Goal: Task Accomplishment & Management: Manage account settings

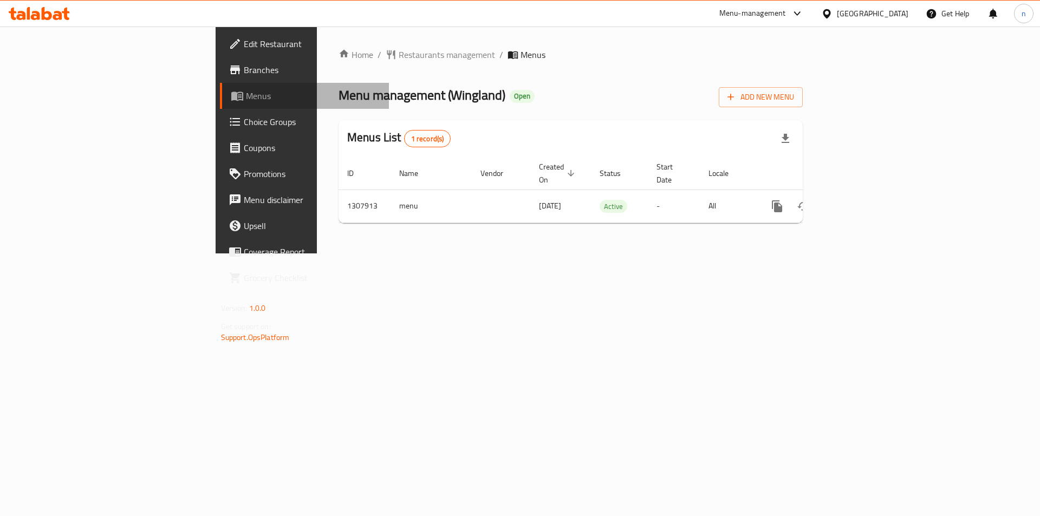
click at [246, 93] on span "Menus" at bounding box center [313, 95] width 135 height 13
click at [246, 98] on span "Menus" at bounding box center [313, 95] width 135 height 13
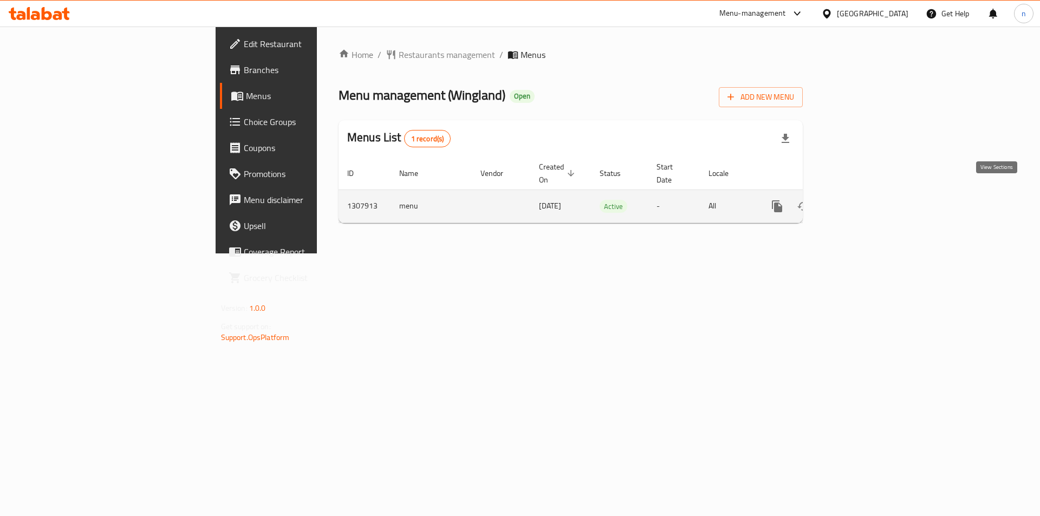
click at [862, 200] on icon "enhanced table" at bounding box center [855, 206] width 13 height 13
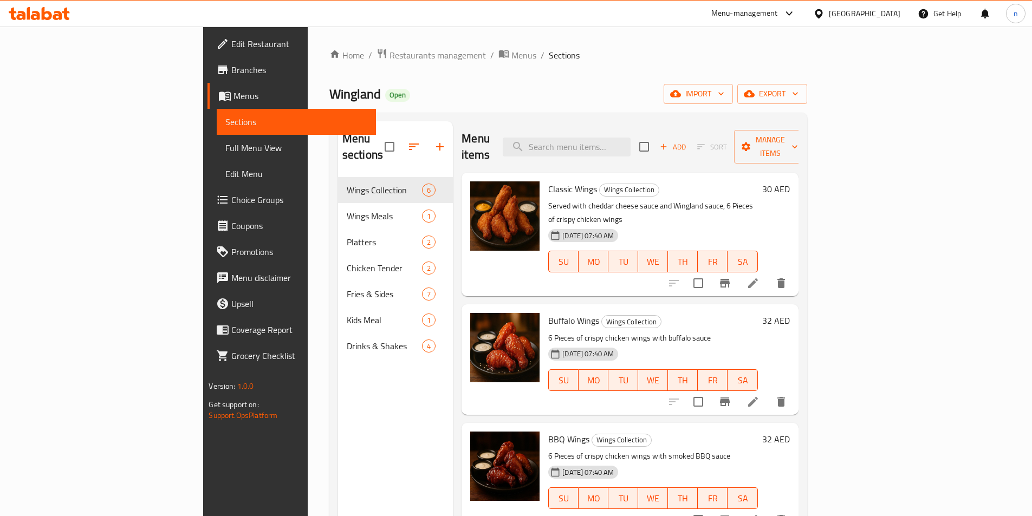
click at [231, 71] on span "Branches" at bounding box center [298, 69] width 135 height 13
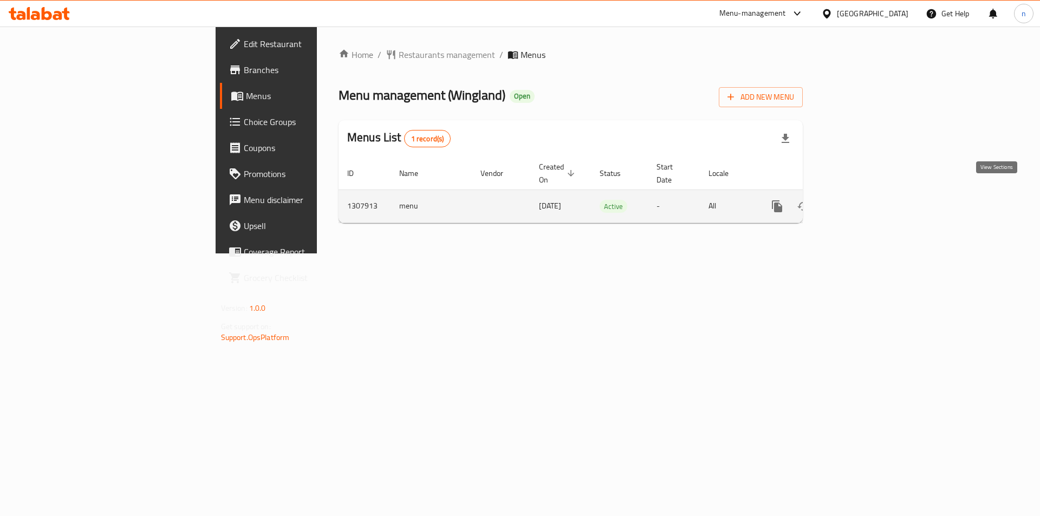
click at [868, 198] on link "enhanced table" at bounding box center [855, 206] width 26 height 26
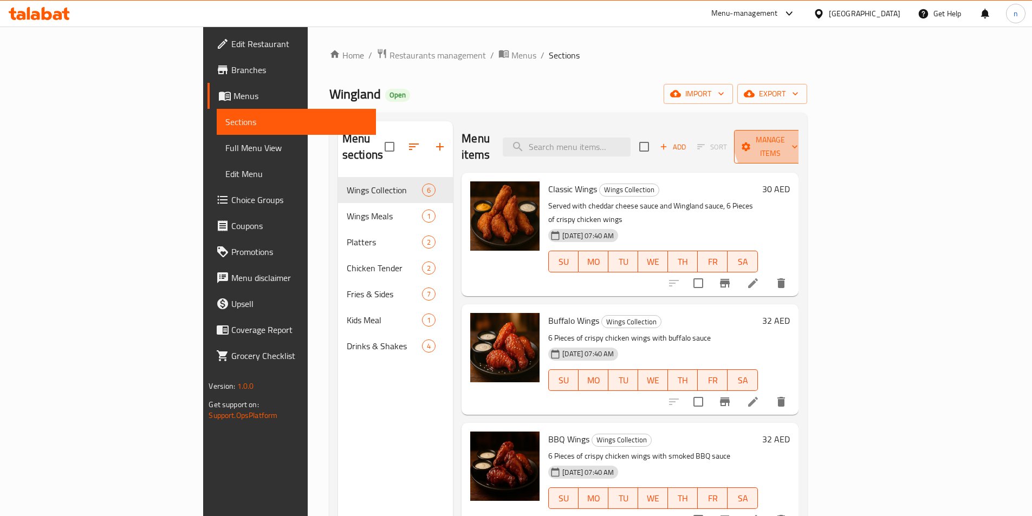
click at [798, 133] on span "Manage items" at bounding box center [770, 146] width 55 height 27
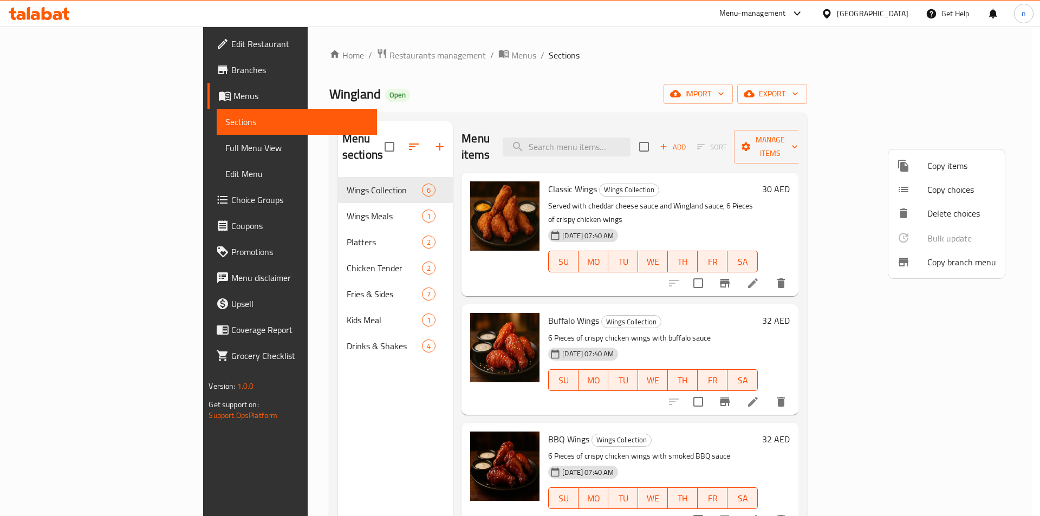
click at [949, 258] on span "Copy branch menu" at bounding box center [961, 262] width 69 height 13
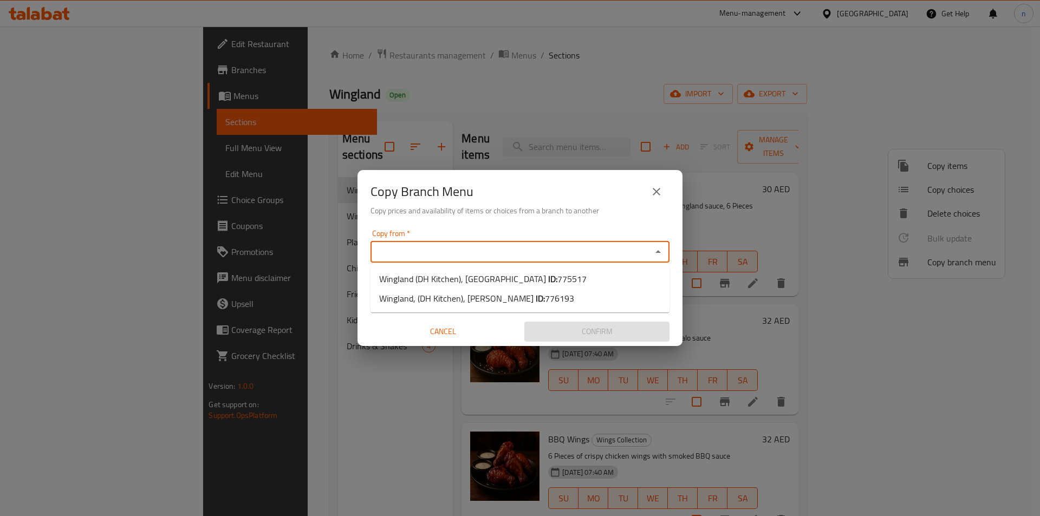
click at [496, 255] on input "Copy from   *" at bounding box center [511, 251] width 275 height 15
click at [571, 278] on li "Wingland (DH Kitchen), Al Forsan Village ID: 775517" at bounding box center [520, 279] width 299 height 20
type input "Wingland (DH Kitchen), Al Forsan Village"
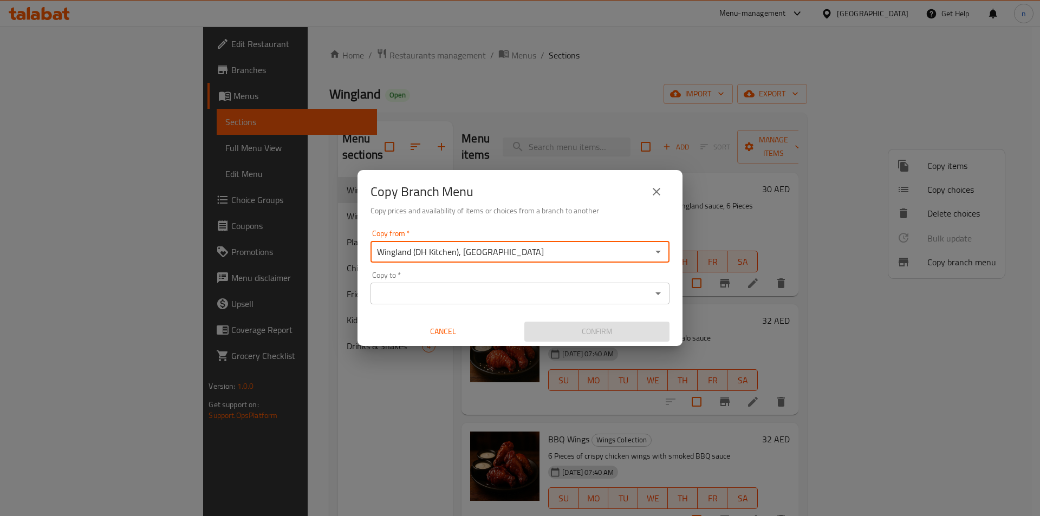
click at [527, 290] on input "Copy to   *" at bounding box center [511, 293] width 275 height 15
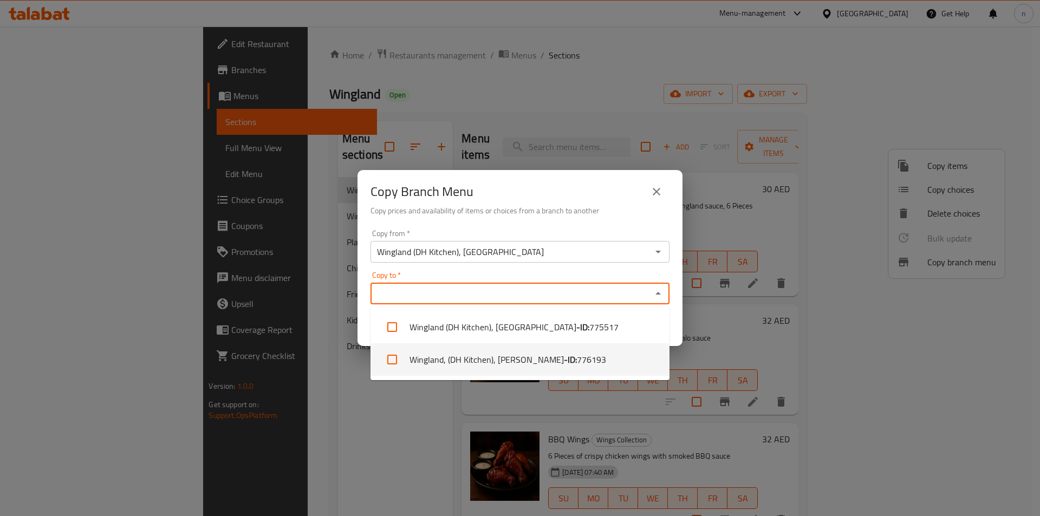
click at [501, 357] on li "Wingland, (DH Kitchen), Al Dafrah - ID: 776193" at bounding box center [520, 359] width 299 height 33
checkbox input "true"
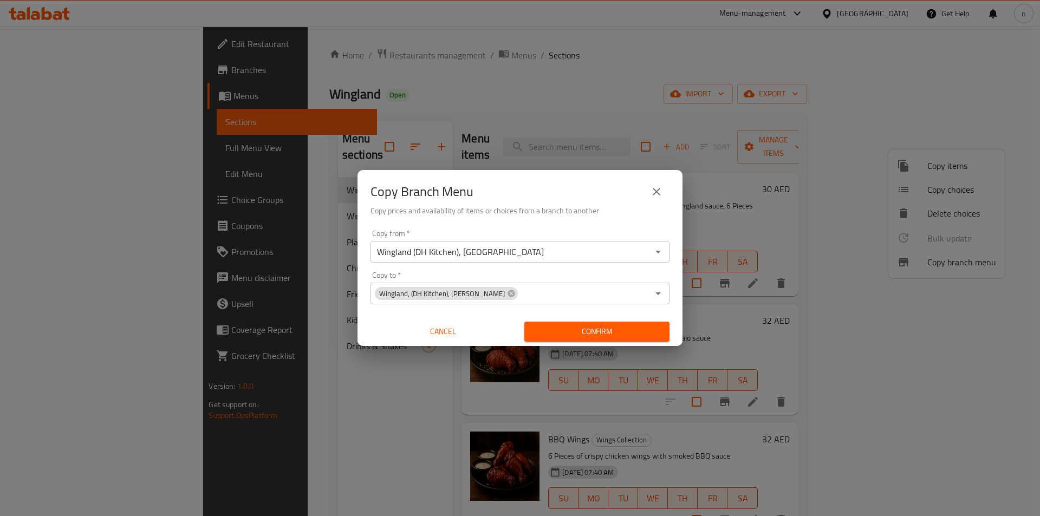
click at [362, 309] on div "Copy from   * Wingland (DH Kitchen), Al Forsan Village Copy from * Copy to   * …" at bounding box center [520, 285] width 325 height 121
click at [599, 334] on span "Confirm" at bounding box center [597, 332] width 128 height 14
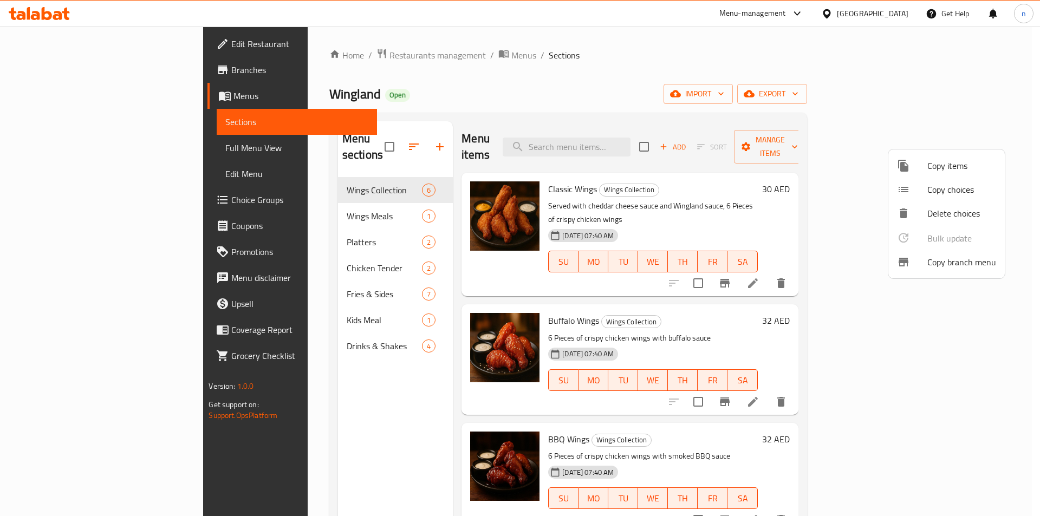
click at [60, 145] on div at bounding box center [520, 258] width 1040 height 516
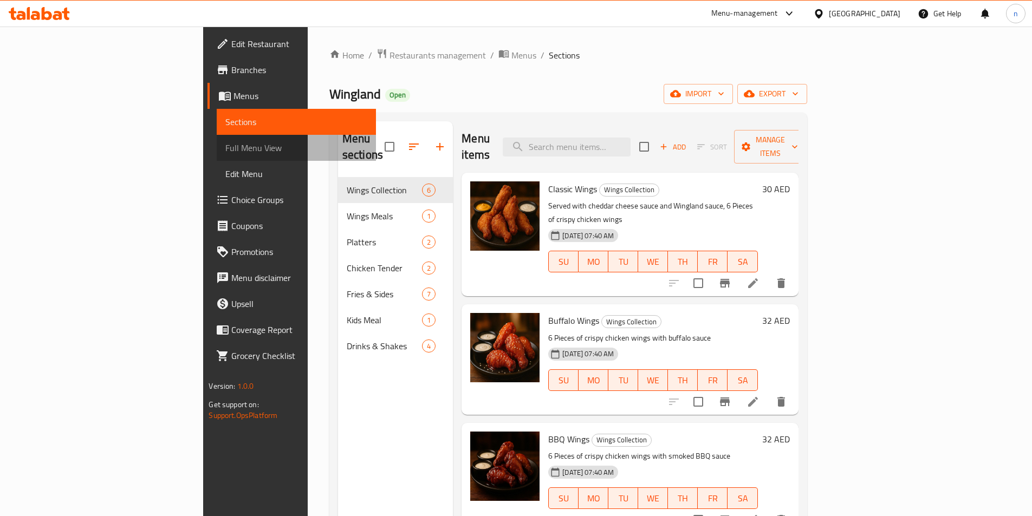
click at [225, 148] on span "Full Menu View" at bounding box center [295, 147] width 141 height 13
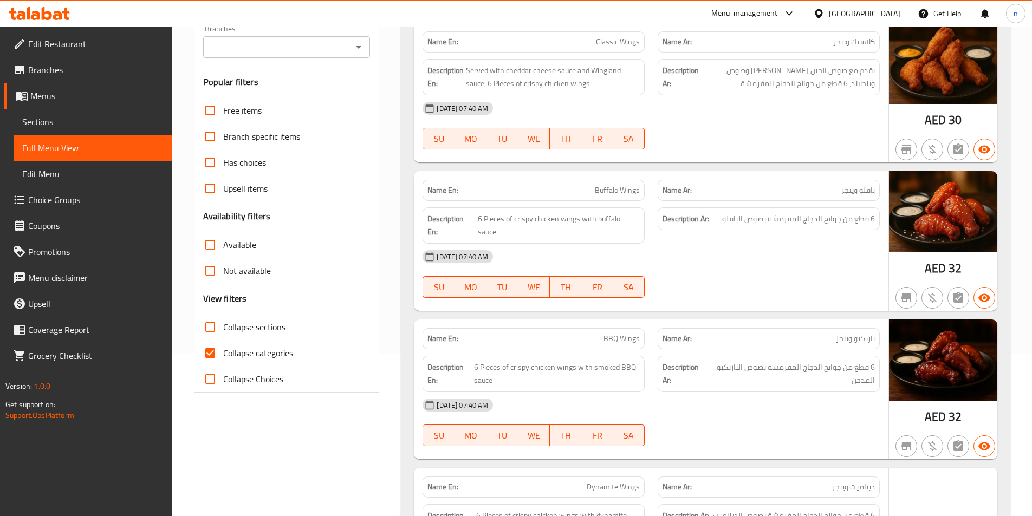
scroll to position [163, 0]
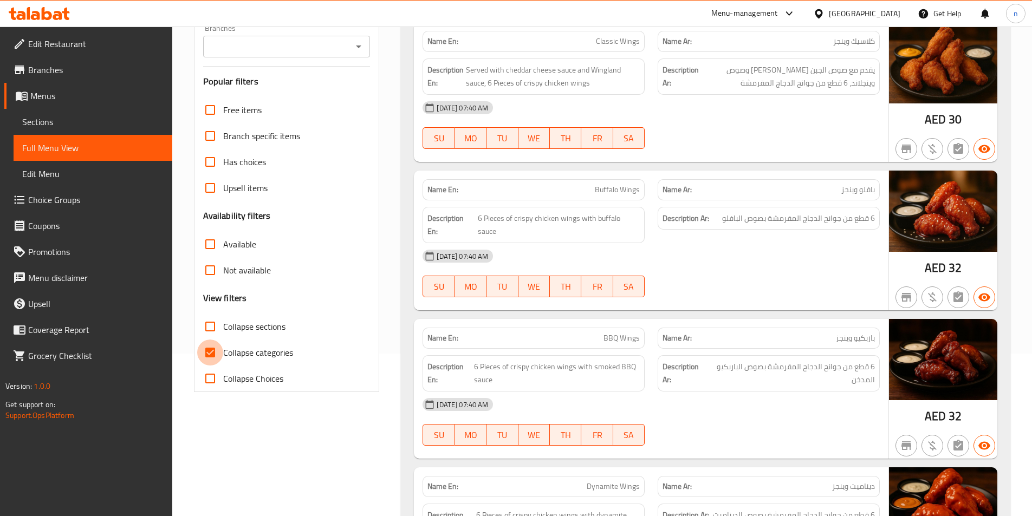
click at [207, 351] on input "Collapse categories" at bounding box center [210, 353] width 26 height 26
checkbox input "false"
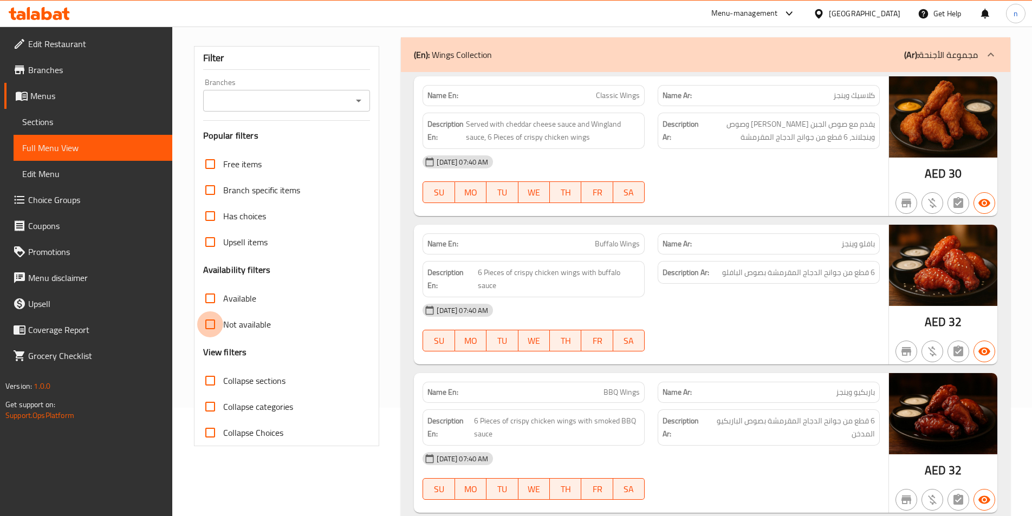
click at [206, 326] on input "Not available" at bounding box center [210, 324] width 26 height 26
checkbox input "true"
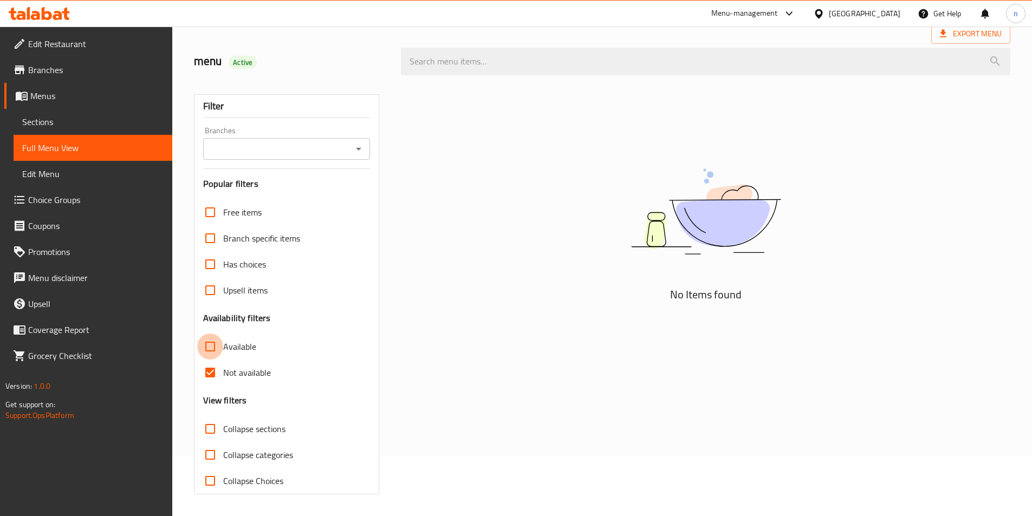
click at [208, 347] on input "Available" at bounding box center [210, 347] width 26 height 26
checkbox input "true"
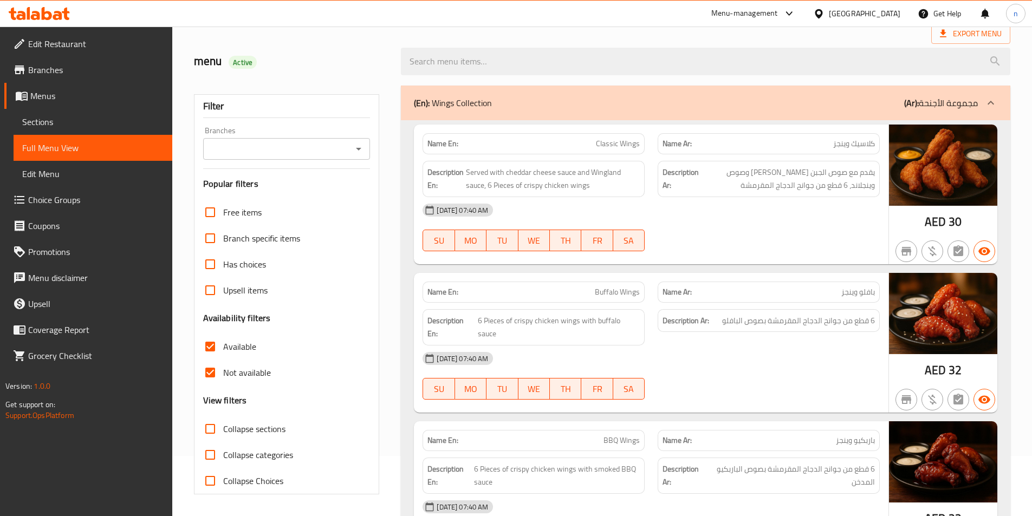
click at [209, 375] on input "Not available" at bounding box center [210, 373] width 26 height 26
checkbox input "false"
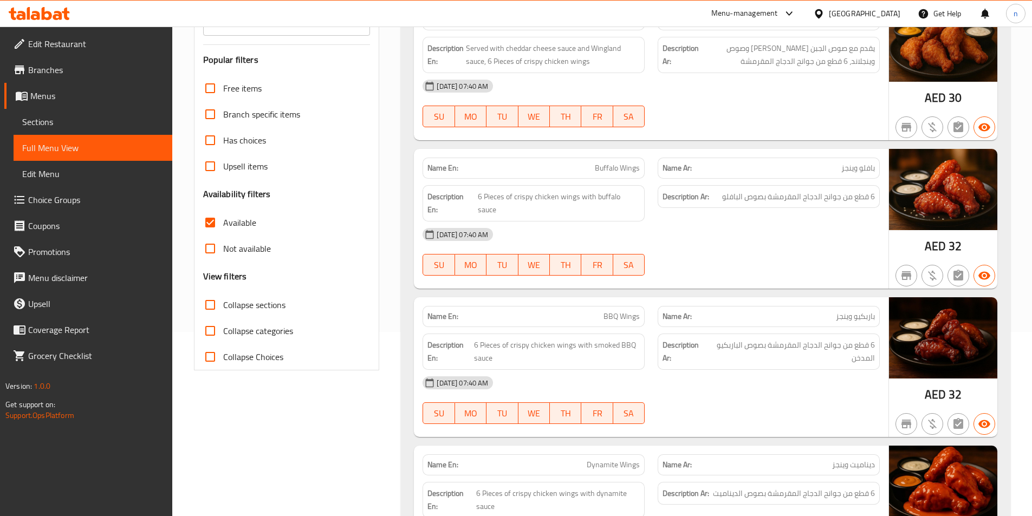
scroll to position [0, 0]
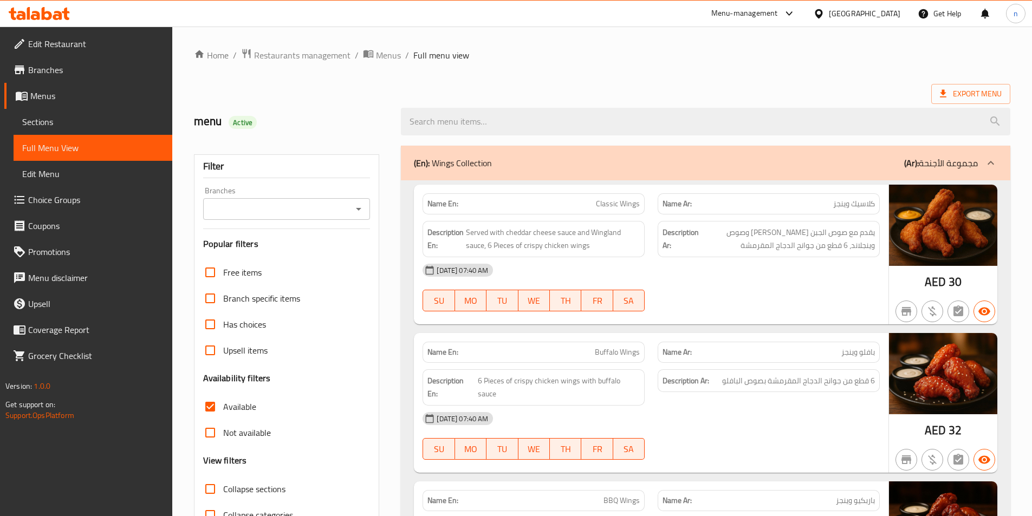
click at [221, 406] on input "Available" at bounding box center [210, 407] width 26 height 26
checkbox input "false"
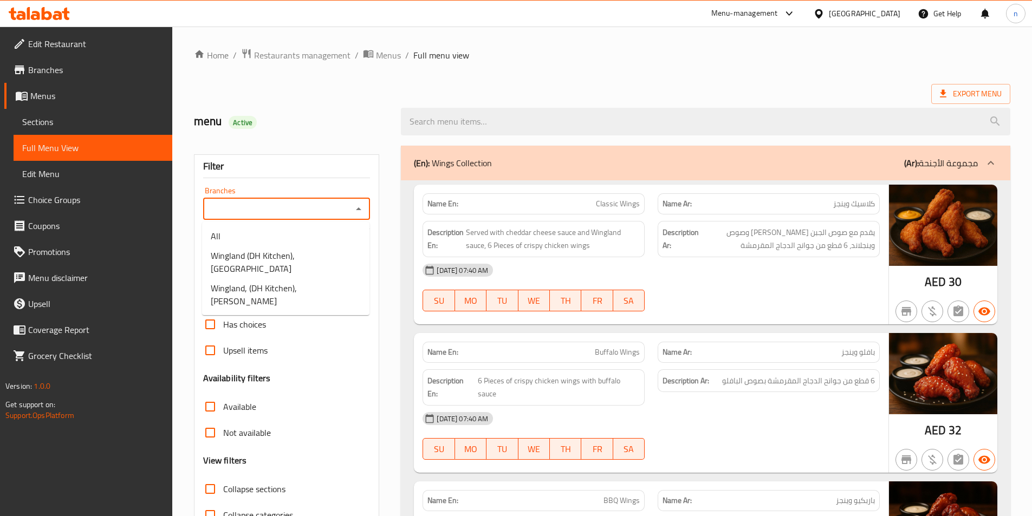
click at [249, 209] on input "Branches" at bounding box center [277, 209] width 143 height 15
click at [266, 252] on span "Wingland (DH Kitchen), Al Forsan Village" at bounding box center [286, 262] width 150 height 26
type input "Wingland (DH Kitchen), Al Forsan Village"
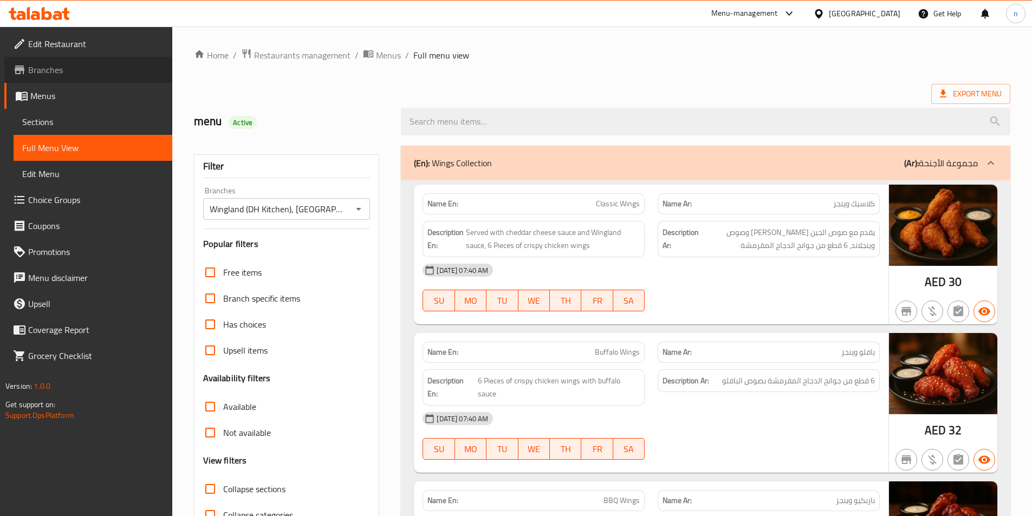
click at [49, 73] on span "Branches" at bounding box center [95, 69] width 135 height 13
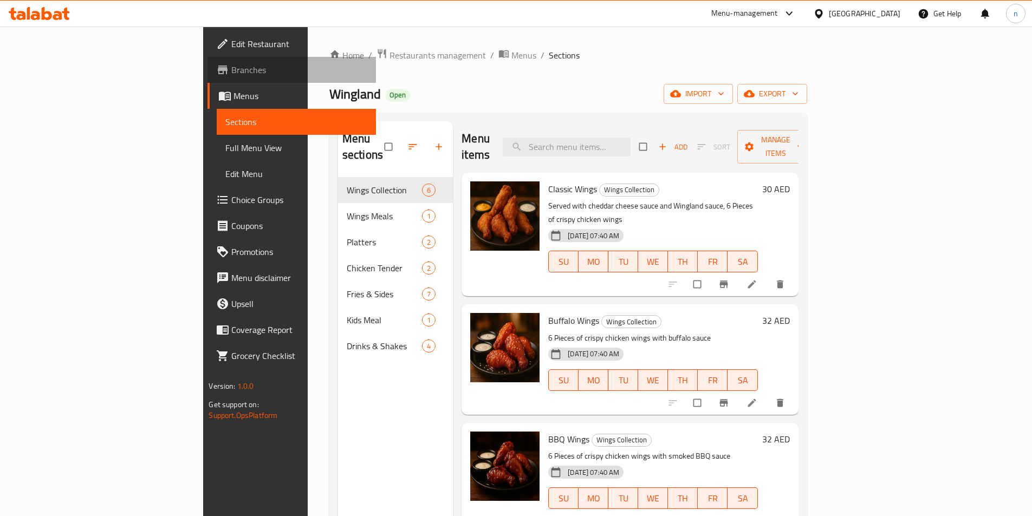
click at [231, 70] on span "Branches" at bounding box center [298, 69] width 135 height 13
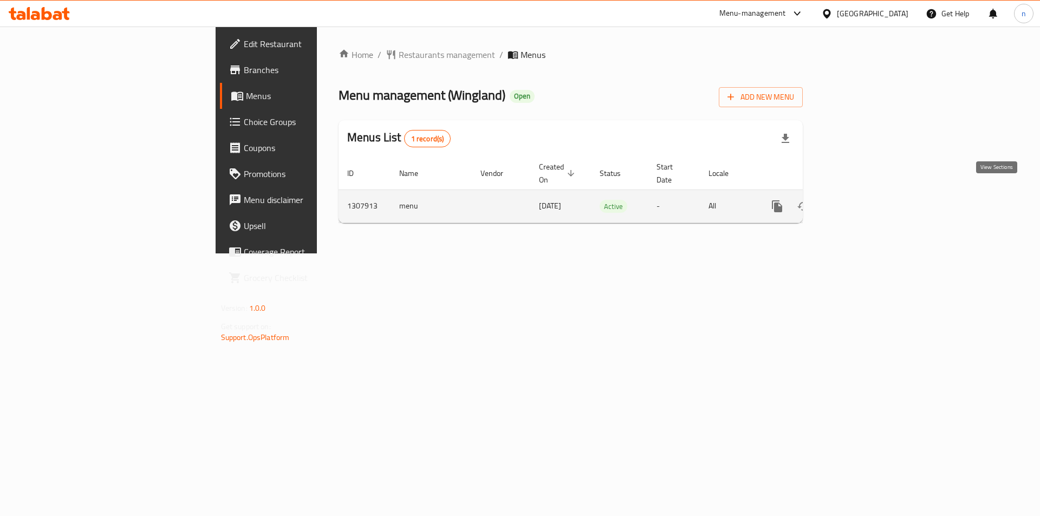
click at [868, 193] on link "enhanced table" at bounding box center [855, 206] width 26 height 26
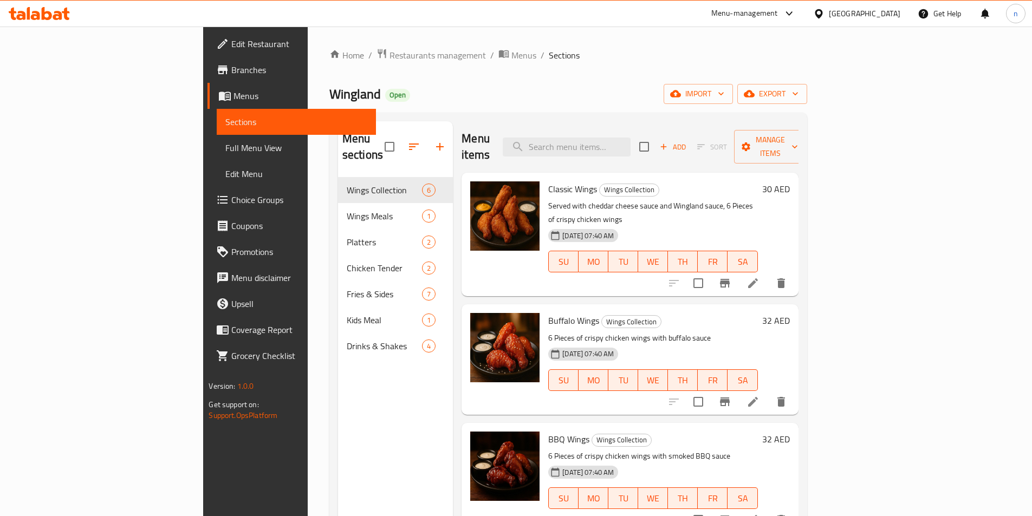
click at [225, 150] on span "Full Menu View" at bounding box center [295, 147] width 141 height 13
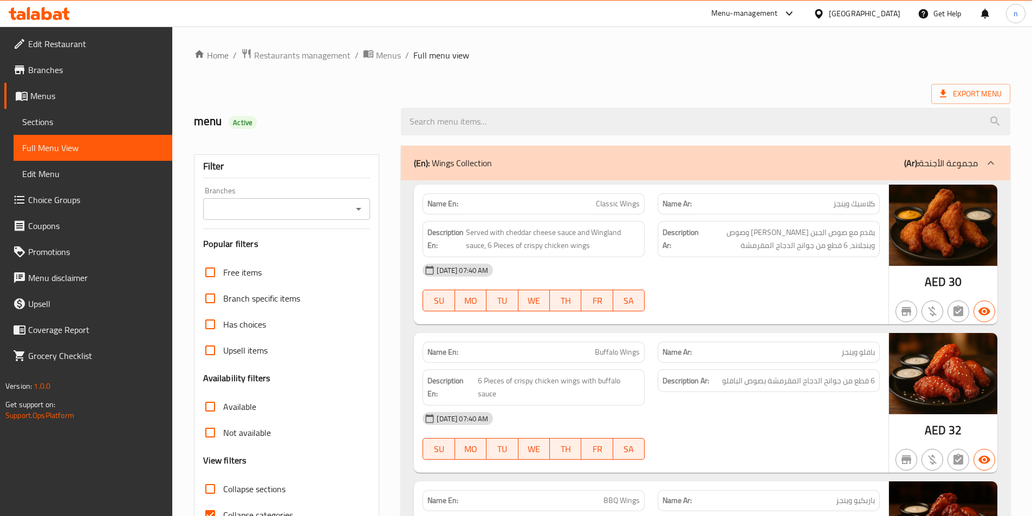
scroll to position [163, 0]
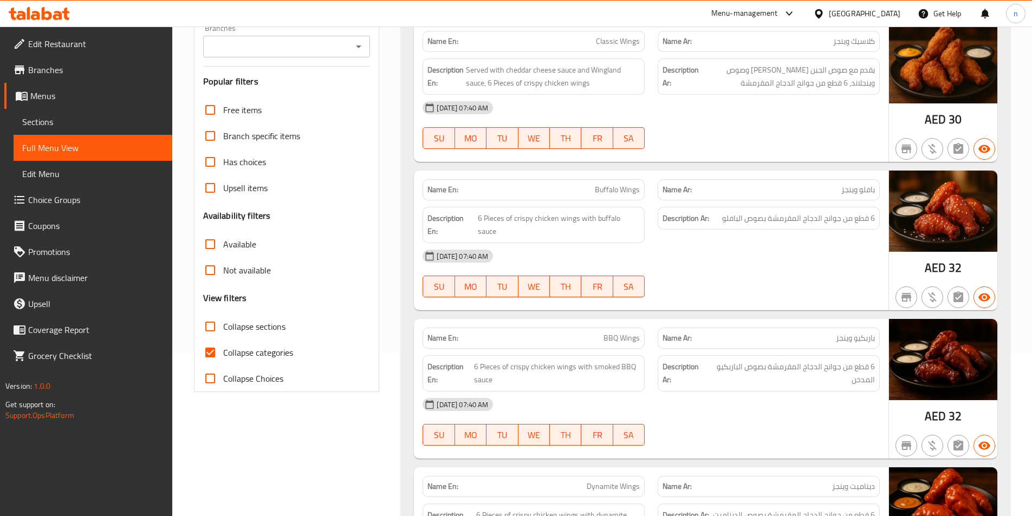
click at [204, 352] on input "Collapse categories" at bounding box center [210, 353] width 26 height 26
checkbox input "false"
click at [210, 269] on input "Not available" at bounding box center [210, 270] width 26 height 26
checkbox input "true"
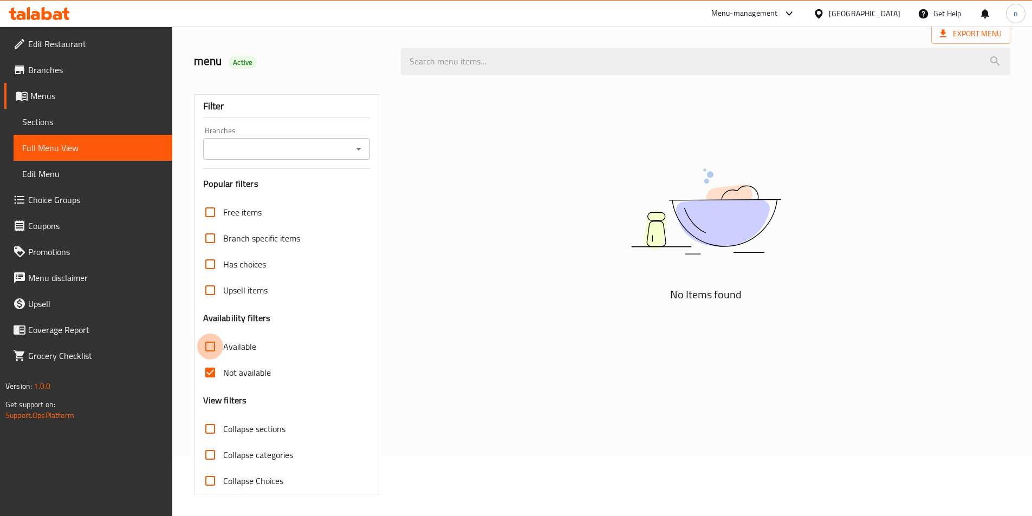
click at [211, 342] on input "Available" at bounding box center [210, 347] width 26 height 26
checkbox input "true"
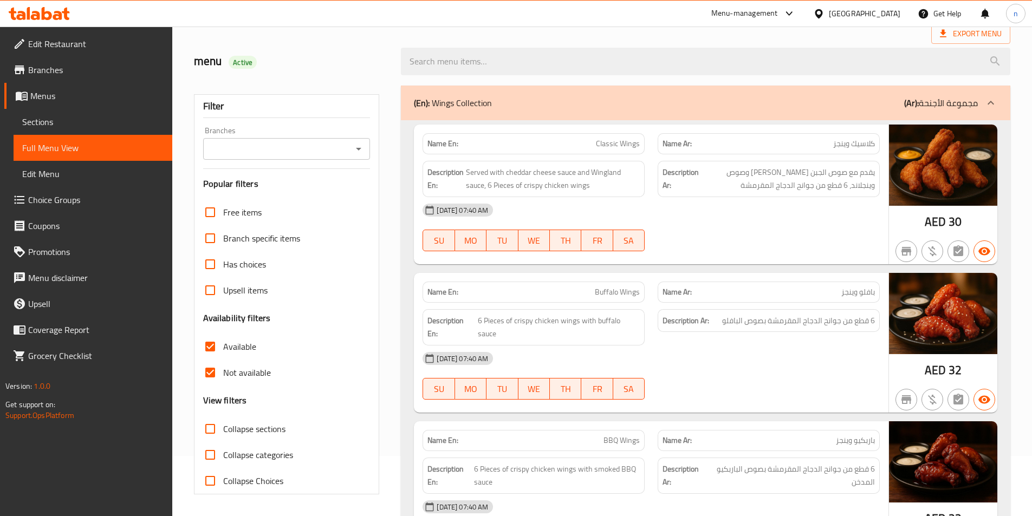
click at [210, 371] on input "Not available" at bounding box center [210, 373] width 26 height 26
checkbox input "false"
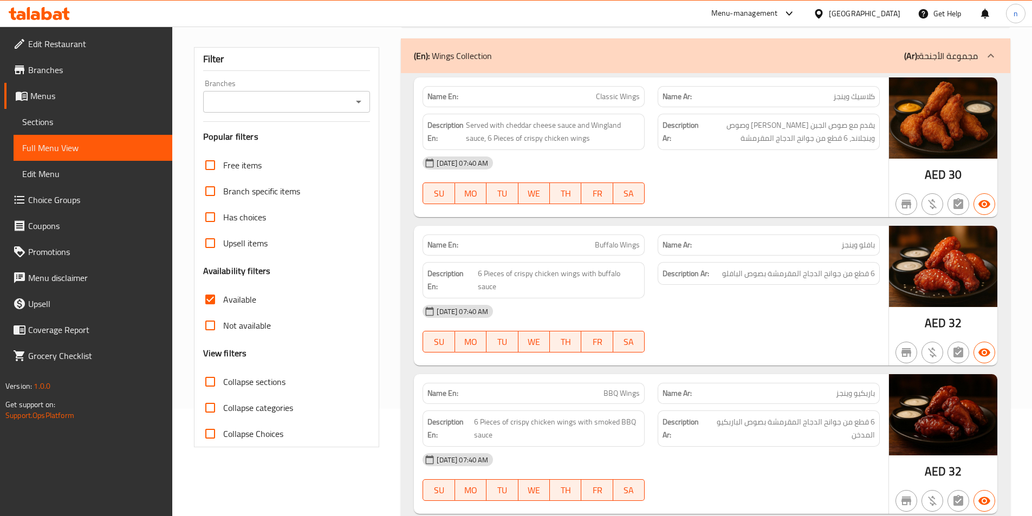
scroll to position [108, 0]
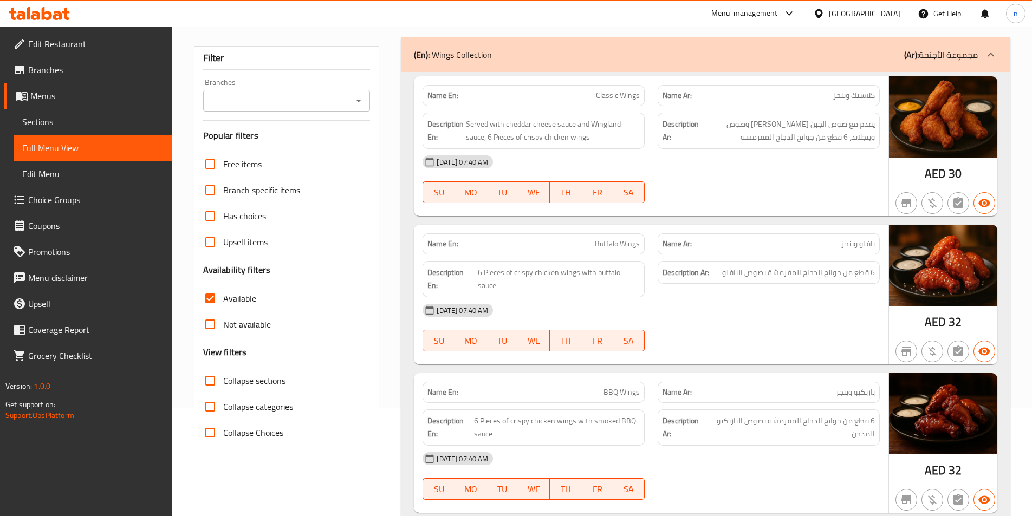
click at [215, 300] on input "Available" at bounding box center [210, 298] width 26 height 26
checkbox input "false"
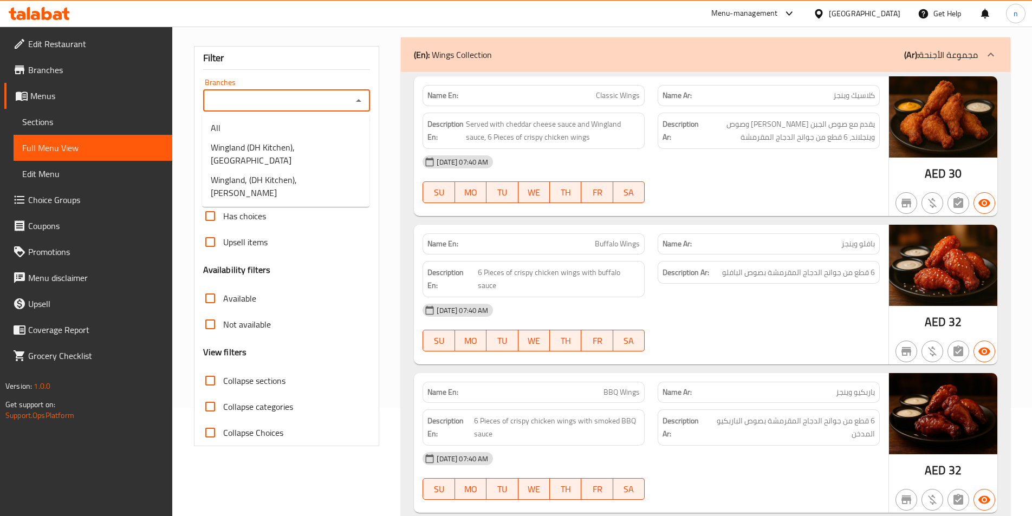
click at [308, 101] on input "Branches" at bounding box center [277, 100] width 143 height 15
click at [320, 173] on span "Wingland, (DH Kitchen), Al Dafrah" at bounding box center [286, 186] width 150 height 26
type input "Wingland, (DH Kitchen), Al Dafrah"
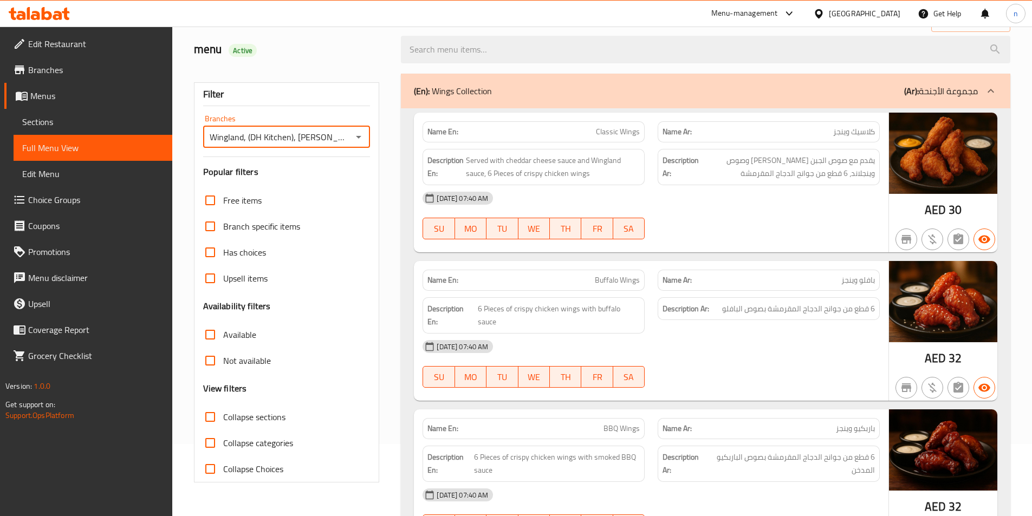
scroll to position [0, 0]
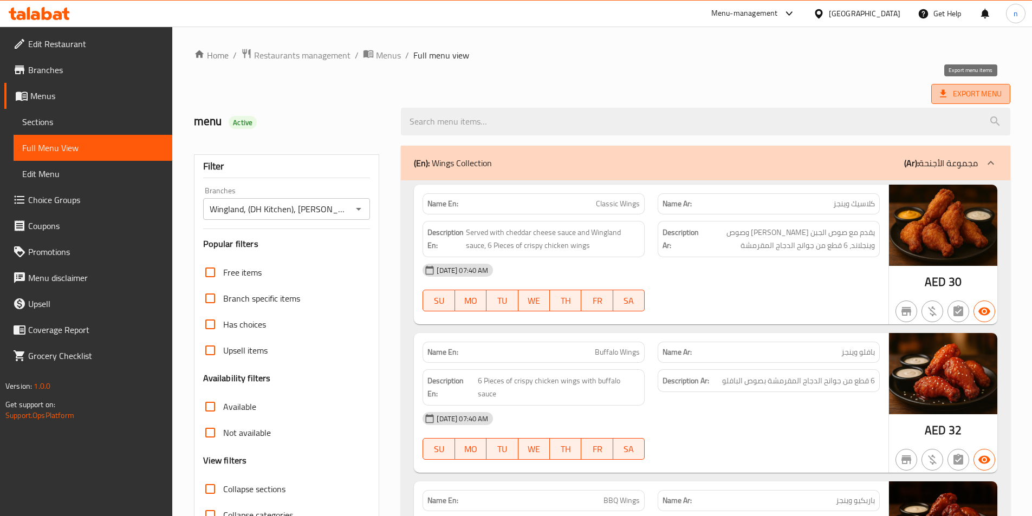
click at [943, 94] on icon at bounding box center [943, 94] width 7 height 8
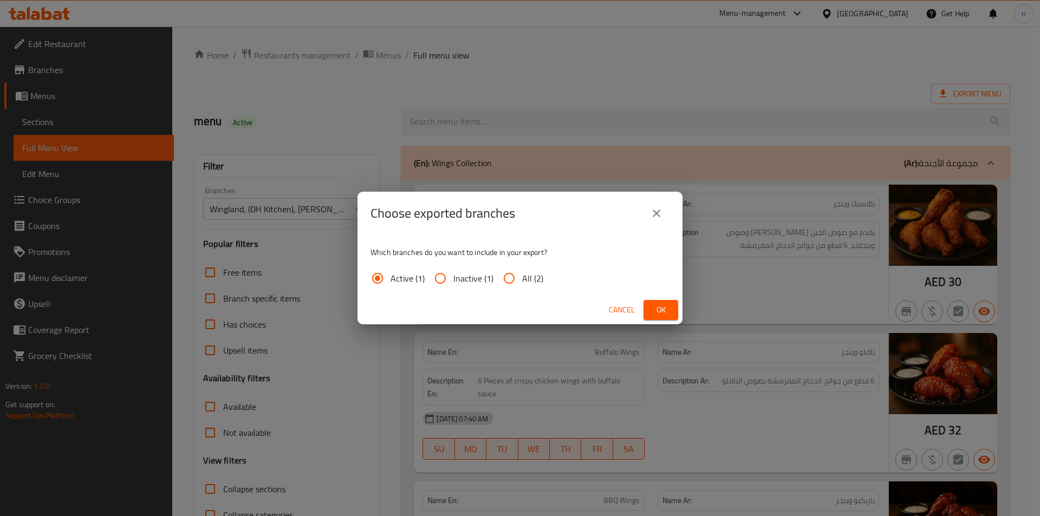
click at [521, 281] on input "All (2)" at bounding box center [509, 278] width 26 height 26
radio input "true"
click at [670, 312] on button "Ok" at bounding box center [661, 310] width 35 height 20
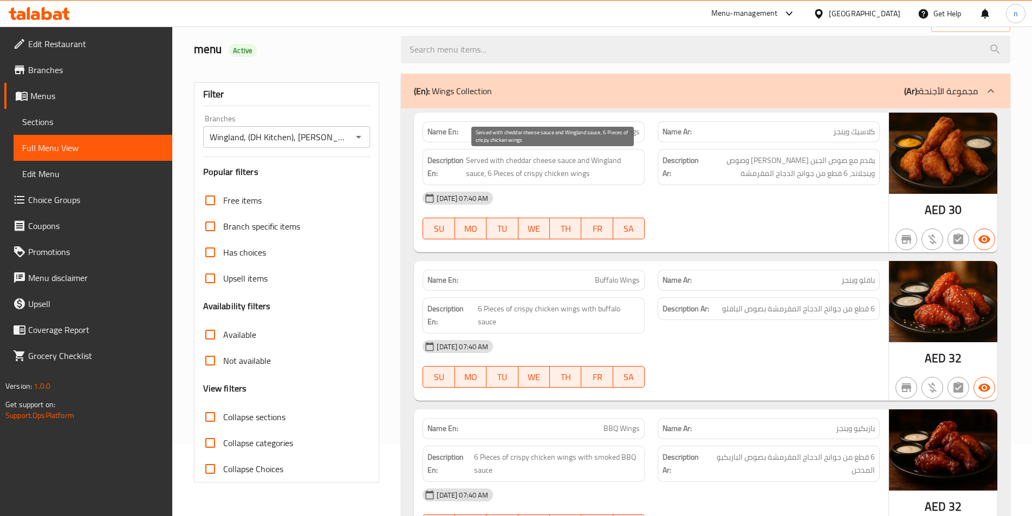
scroll to position [54, 0]
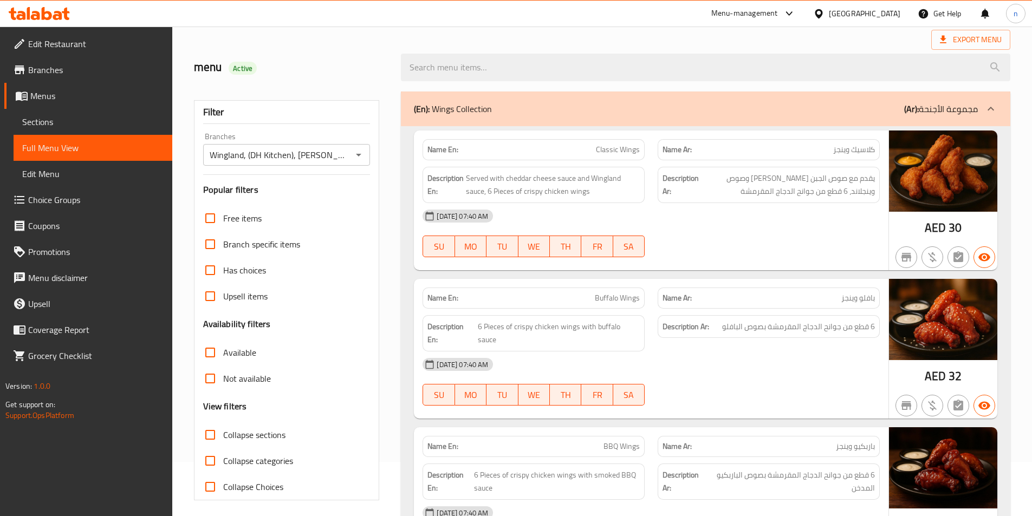
click at [59, 67] on span "Branches" at bounding box center [95, 69] width 135 height 13
